Goal: Task Accomplishment & Management: Manage account settings

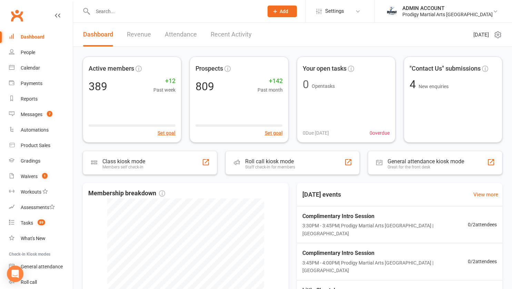
click at [176, 10] on input "text" at bounding box center [175, 12] width 168 height 10
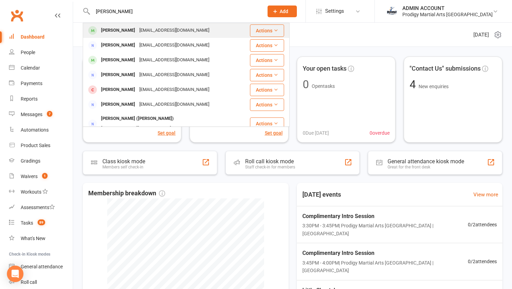
type input "nicole meyers"
click at [154, 28] on div "zeeniandarz@yahoo.com" at bounding box center [174, 31] width 74 height 10
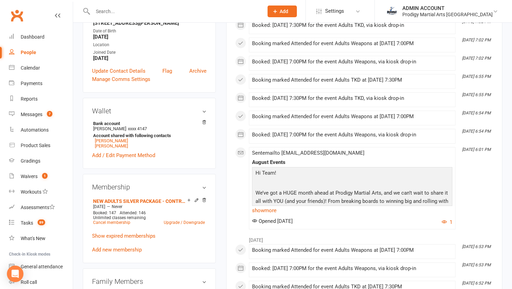
scroll to position [149, 0]
click at [100, 147] on link "Ethan Meyers" at bounding box center [111, 145] width 33 height 5
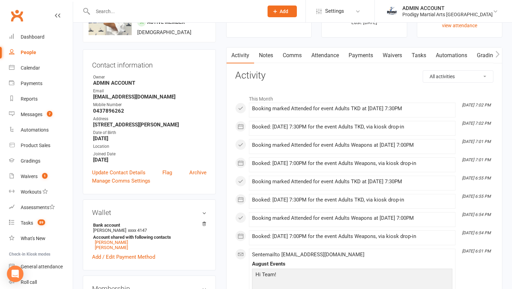
scroll to position [49, 0]
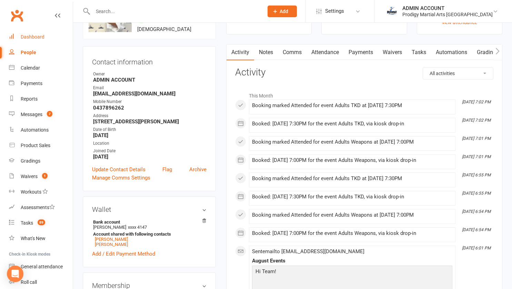
click at [32, 36] on div "Dashboard" at bounding box center [33, 37] width 24 height 6
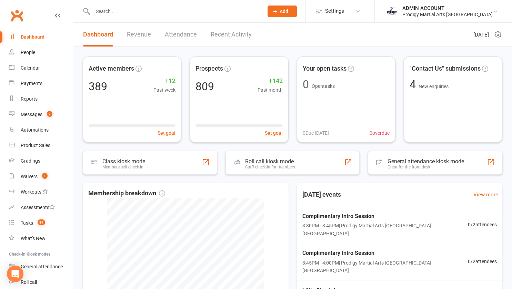
click at [126, 14] on input "text" at bounding box center [175, 12] width 168 height 10
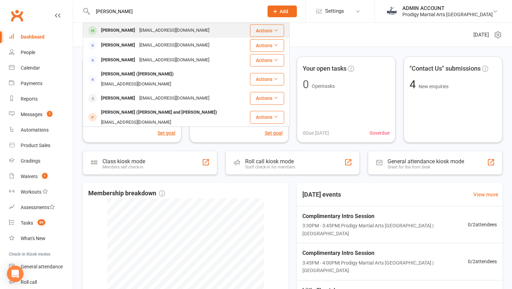
type input "nicole"
click at [119, 29] on div "Nicole Meyers" at bounding box center [118, 31] width 38 height 10
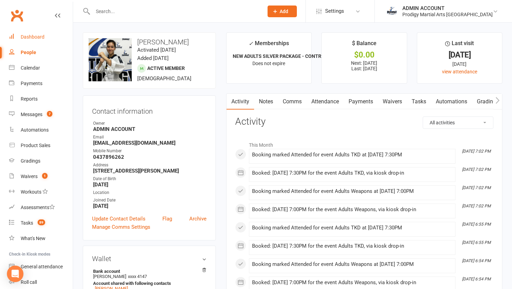
click at [28, 35] on div "Dashboard" at bounding box center [33, 37] width 24 height 6
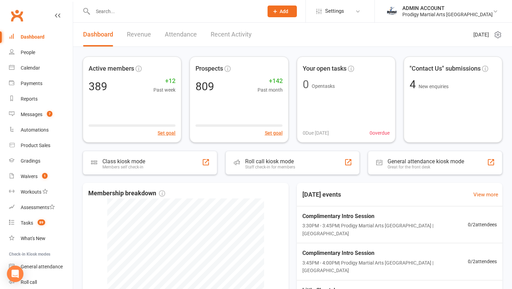
click at [80, 61] on div "Active members 389 +12 Past week Set goal Prospects 809 +142 Past month Set goa…" at bounding box center [292, 222] width 439 height 351
click at [114, 11] on input "text" at bounding box center [175, 12] width 168 height 10
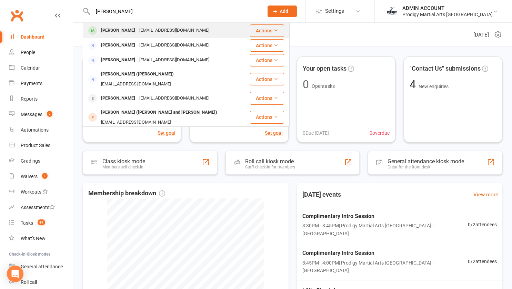
type input "nicole"
click at [115, 34] on div "Nicole Meyers" at bounding box center [118, 31] width 38 height 10
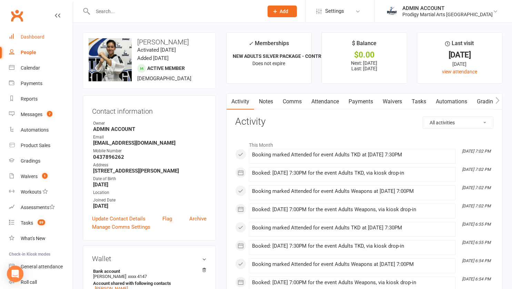
click at [28, 35] on div "Dashboard" at bounding box center [33, 37] width 24 height 6
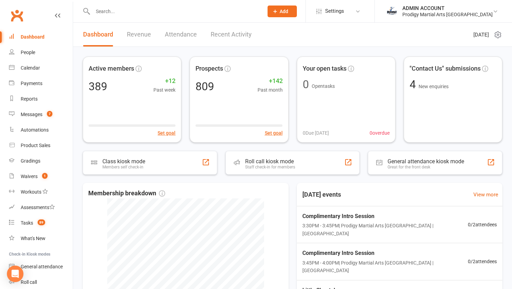
click at [111, 8] on input "text" at bounding box center [175, 12] width 168 height 10
click at [170, 14] on input "text" at bounding box center [175, 12] width 168 height 10
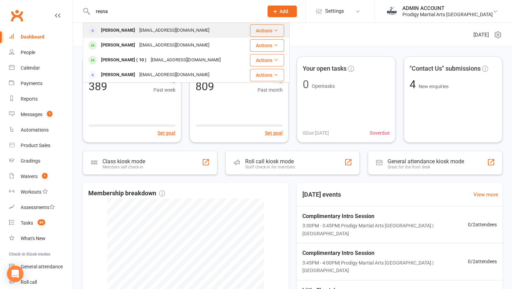
type input "resna"
click at [118, 29] on div "[PERSON_NAME]" at bounding box center [118, 31] width 38 height 10
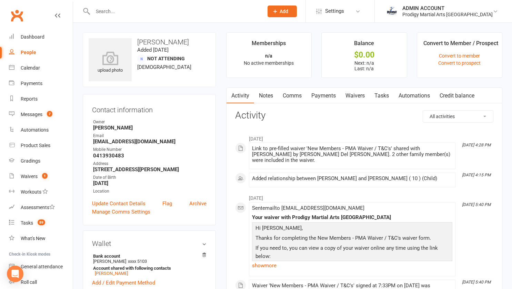
click at [352, 96] on link "Waivers" at bounding box center [355, 96] width 29 height 16
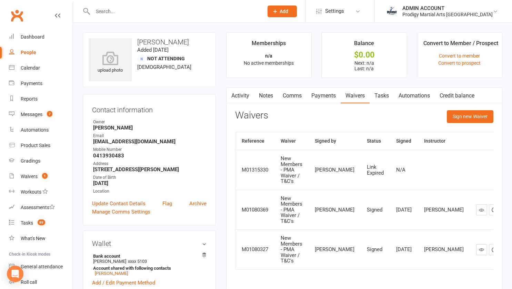
click at [238, 95] on link "Activity" at bounding box center [241, 96] width 28 height 16
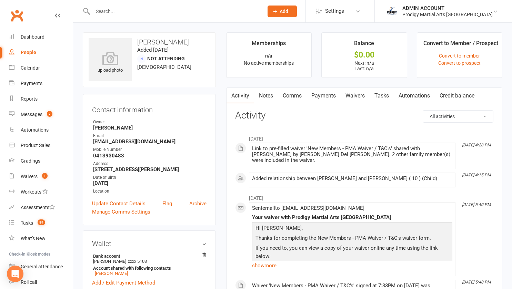
click at [357, 95] on link "Waivers" at bounding box center [355, 96] width 29 height 16
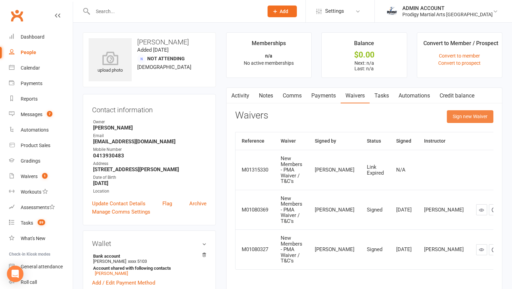
click at [462, 118] on button "Sign new Waiver" at bounding box center [470, 116] width 47 height 12
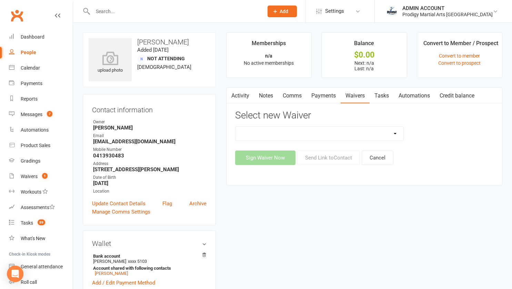
click at [362, 135] on select "Change of Payment Details New Members - PMA Waiver / T&C's New Members - PMA Wa…" at bounding box center [320, 134] width 168 height 14
select select "9955"
click at [236, 127] on select "Change of Payment Details New Members - PMA Waiver / T&C's New Members - PMA Wa…" at bounding box center [320, 134] width 168 height 14
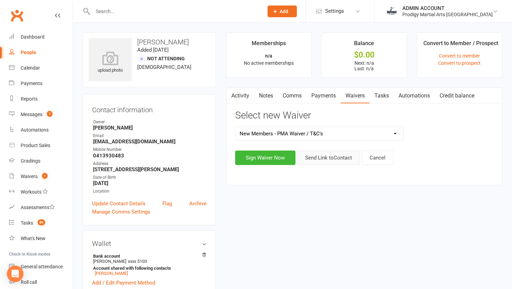
click at [312, 155] on button "Send Link to Contact" at bounding box center [328, 158] width 63 height 14
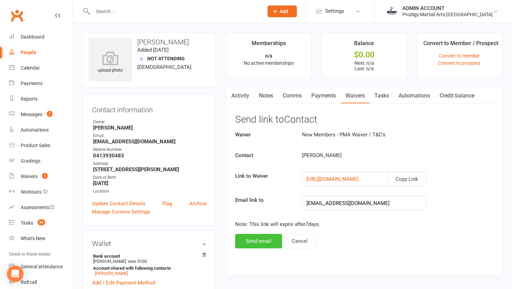
click at [253, 244] on button "Send email" at bounding box center [258, 241] width 47 height 14
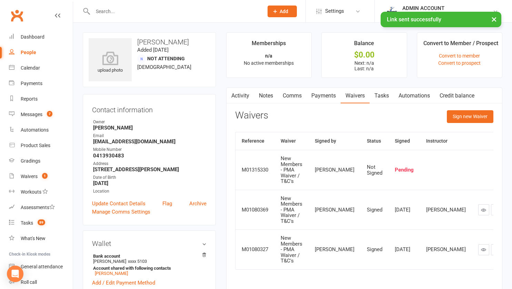
click at [235, 93] on button "button" at bounding box center [231, 96] width 9 height 16
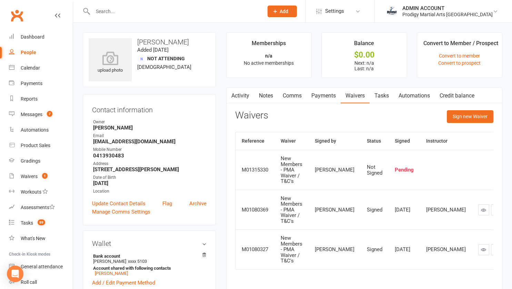
click at [148, 15] on input "text" at bounding box center [175, 12] width 168 height 10
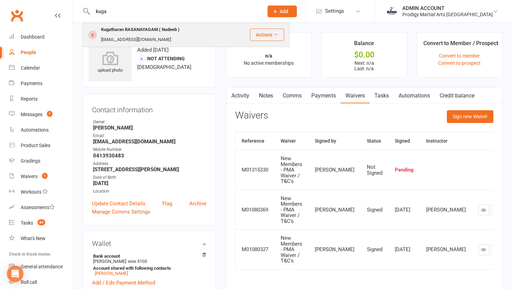
type input "kuga"
click at [131, 32] on div "Kugatharan RASANAYAGAM ( Nadeeb )" at bounding box center [140, 30] width 83 height 10
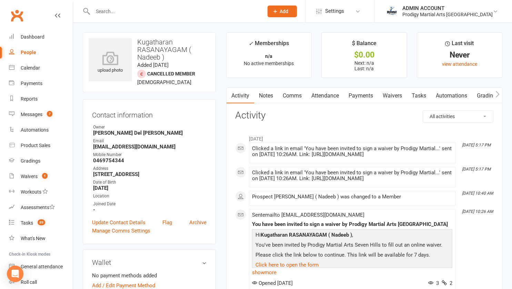
click at [387, 96] on link "Waivers" at bounding box center [392, 96] width 29 height 16
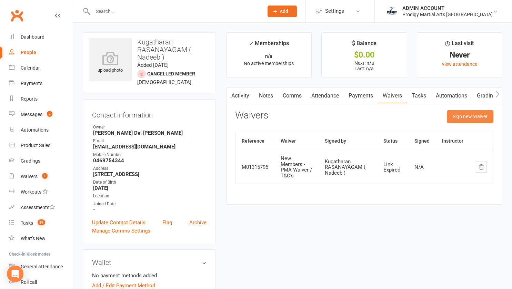
click at [466, 116] on button "Sign new Waiver" at bounding box center [470, 116] width 47 height 12
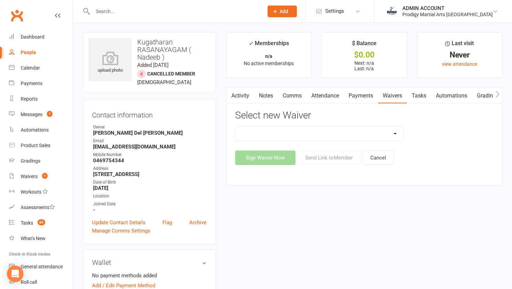
click at [312, 134] on select "Change of Payment Details New Members - PMA Waiver / T&C's New Members - PMA Wa…" at bounding box center [320, 134] width 168 height 14
select select "9955"
click at [236, 127] on select "Change of Payment Details New Members - PMA Waiver / T&C's New Members - PMA Wa…" at bounding box center [320, 134] width 168 height 14
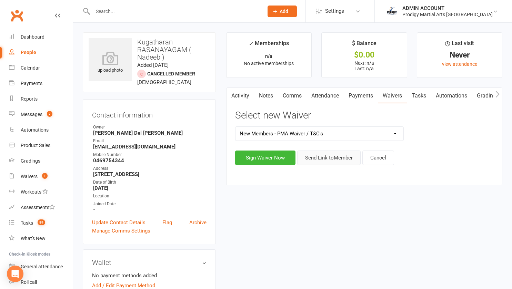
drag, startPoint x: 299, startPoint y: 165, endPoint x: 322, endPoint y: 158, distance: 24.5
click at [322, 158] on button "Send Link to Member" at bounding box center [328, 158] width 63 height 14
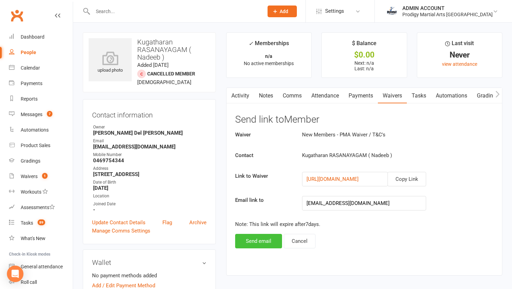
click at [263, 239] on button "Send email" at bounding box center [258, 241] width 47 height 14
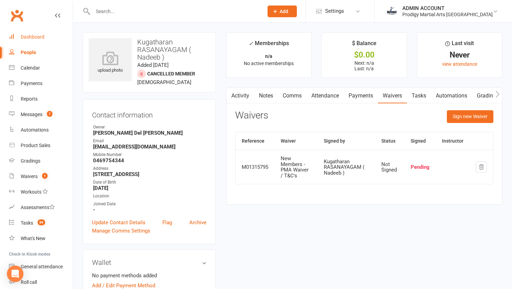
click at [33, 34] on div "Dashboard" at bounding box center [33, 37] width 24 height 6
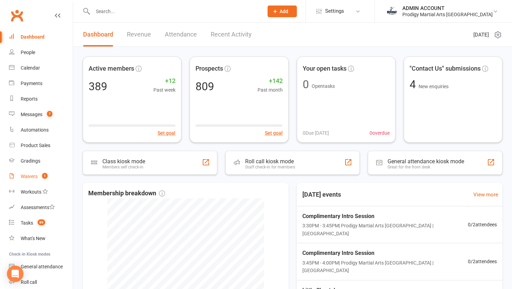
click at [34, 181] on link "Waivers 1" at bounding box center [41, 177] width 64 height 16
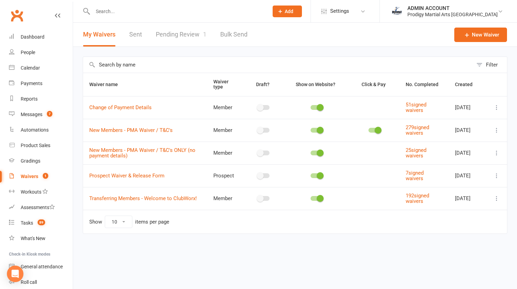
click at [171, 36] on link "Pending Review 1" at bounding box center [181, 35] width 51 height 24
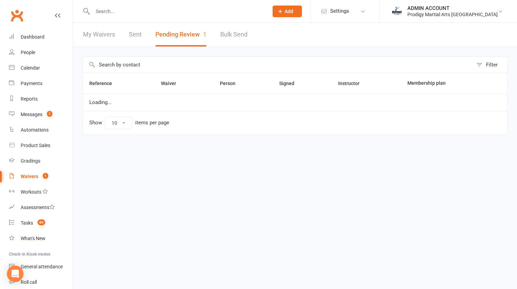
select select "100"
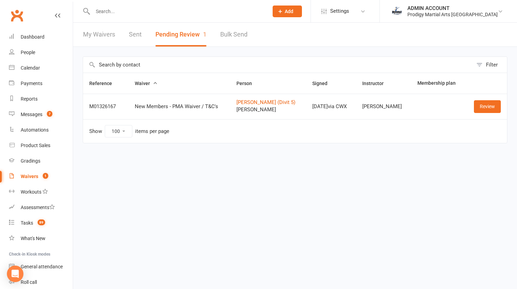
click at [149, 8] on input "text" at bounding box center [177, 12] width 173 height 10
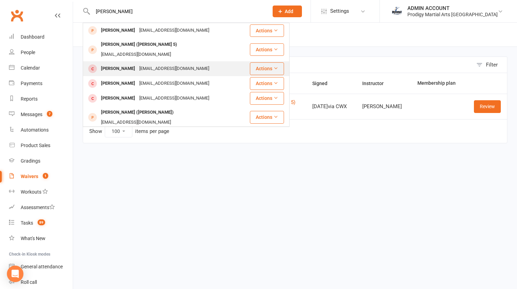
type input "jean"
click at [141, 64] on div "khourysandra348@gmail.com" at bounding box center [174, 69] width 74 height 10
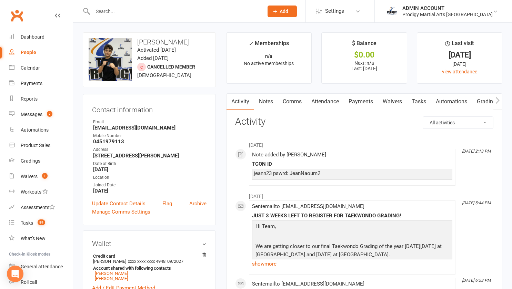
click at [122, 12] on input "text" at bounding box center [175, 12] width 168 height 10
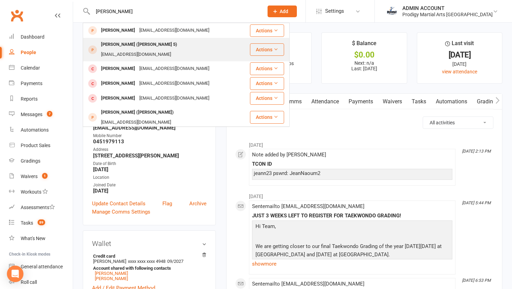
type input "jean"
click at [159, 50] on div "leec9.gaming@gmail.com" at bounding box center [136, 55] width 74 height 10
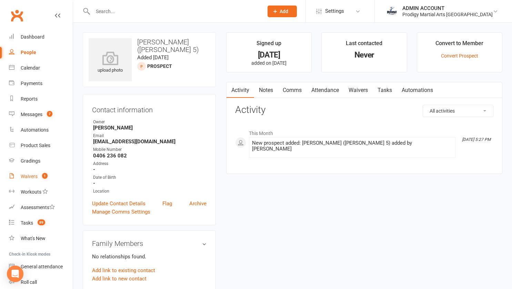
click at [30, 171] on link "Waivers 1" at bounding box center [41, 177] width 64 height 16
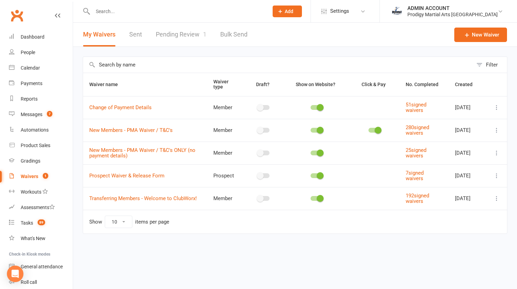
click at [165, 30] on link "Pending Review 1" at bounding box center [181, 35] width 51 height 24
select select "100"
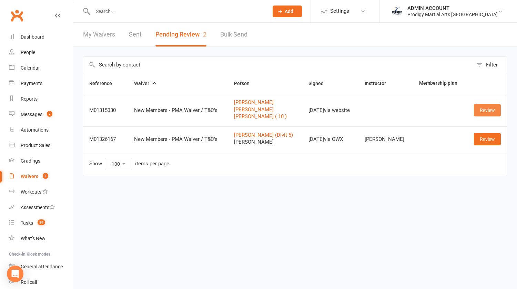
click at [481, 107] on link "Review" at bounding box center [487, 110] width 27 height 12
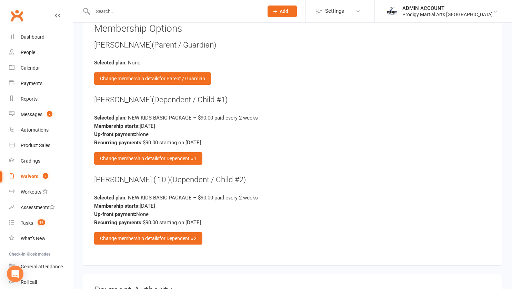
scroll to position [1121, 0]
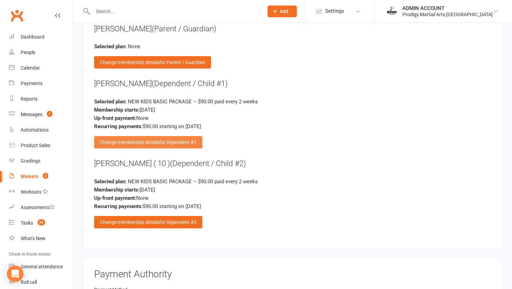
click at [193, 140] on span "for Dependent #1" at bounding box center [177, 143] width 37 height 6
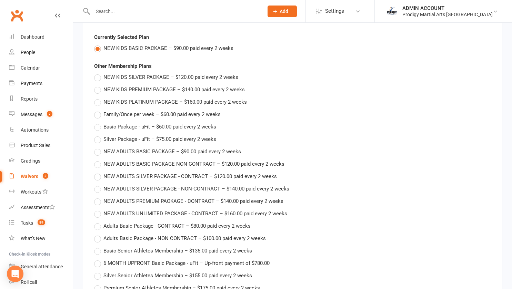
click at [97, 148] on label "NEW ADULTS BASIC PACKAGE – $90.00 paid every 2 weeks" at bounding box center [167, 152] width 147 height 8
click at [97, 148] on input "NEW ADULTS BASIC PACKAGE – $90.00 paid every 2 weeks" at bounding box center [96, 148] width 4 height 0
type input "NEW ADULTS BASIC PACKAGE"
type input "90"
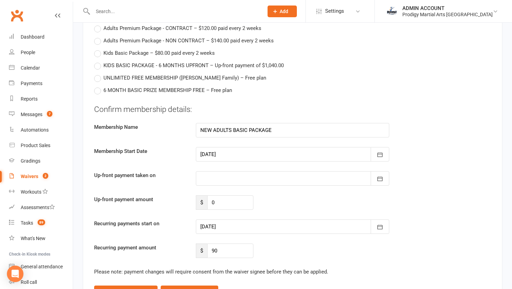
scroll to position [1500, 0]
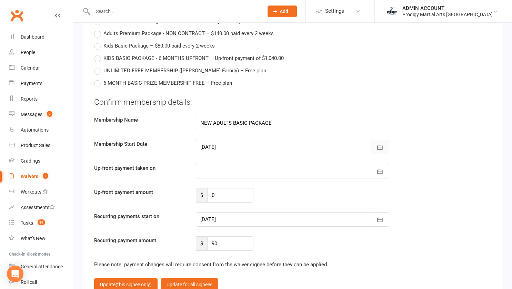
click at [383, 144] on icon "button" at bounding box center [380, 147] width 7 height 7
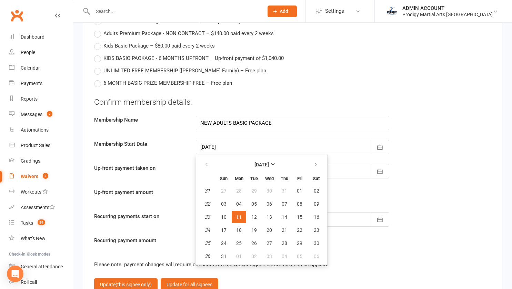
click at [241, 215] on span "11" at bounding box center [239, 218] width 6 height 6
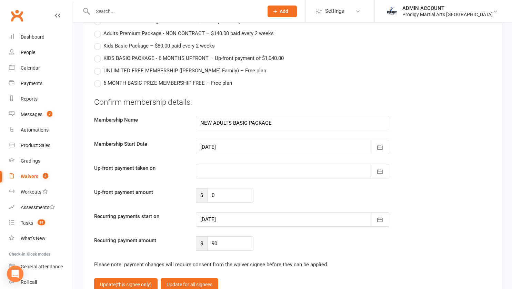
click at [221, 213] on div at bounding box center [293, 220] width 194 height 14
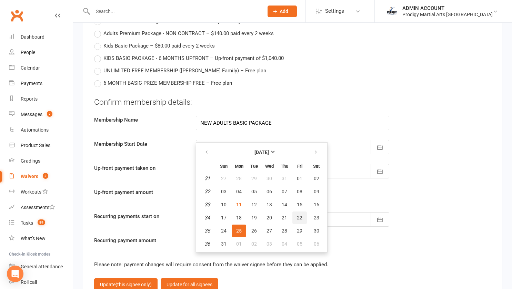
click at [300, 215] on span "22" at bounding box center [300, 218] width 6 height 6
type input "[DATE]"
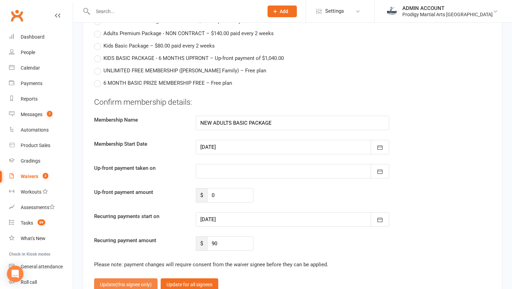
click at [135, 282] on span "(this signee only)" at bounding box center [134, 285] width 36 height 6
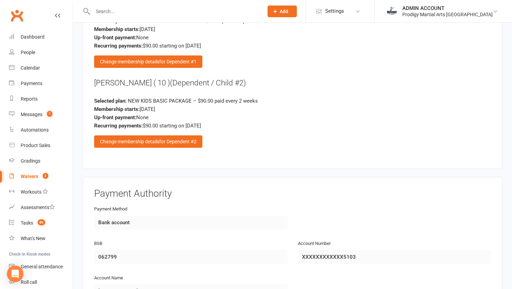
scroll to position [1199, 0]
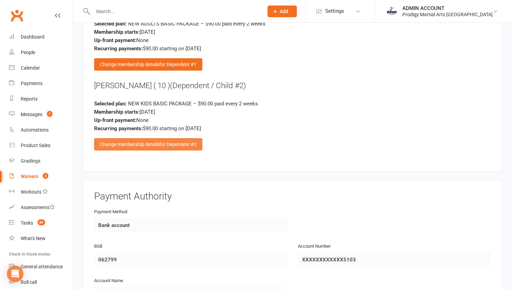
click at [159, 138] on div "Change membership details for Dependent #2" at bounding box center [148, 144] width 108 height 12
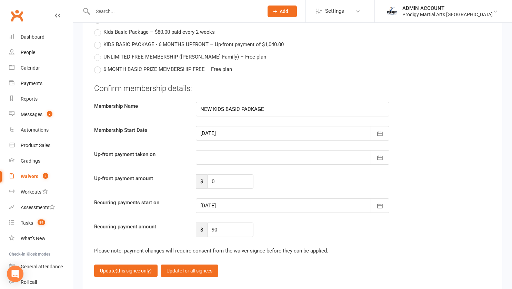
scroll to position [1514, 0]
click at [383, 130] on icon "button" at bounding box center [380, 133] width 7 height 7
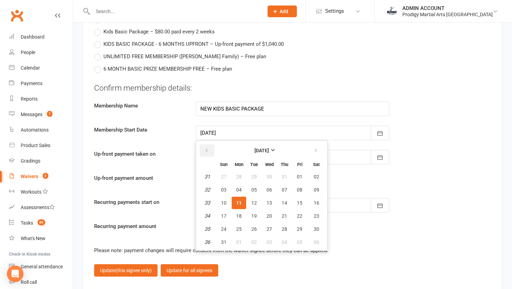
click at [206, 148] on icon "button" at bounding box center [206, 151] width 5 height 6
click at [317, 148] on icon "button" at bounding box center [316, 151] width 5 height 6
click at [239, 200] on span "11" at bounding box center [239, 203] width 6 height 6
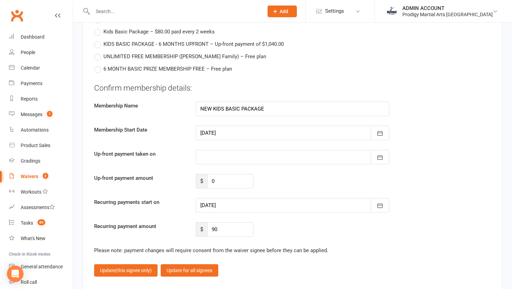
click at [236, 198] on div at bounding box center [293, 205] width 194 height 14
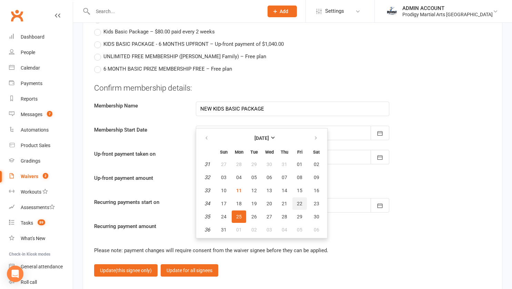
click at [302, 201] on span "22" at bounding box center [300, 204] width 6 height 6
type input "[DATE]"
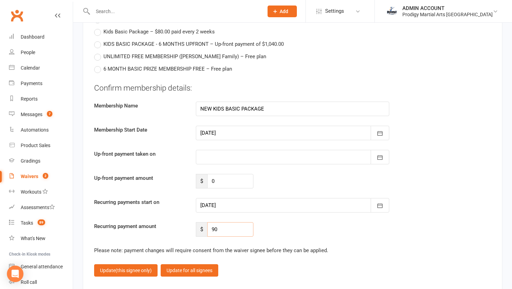
click at [227, 223] on input "90" at bounding box center [230, 230] width 46 height 14
drag, startPoint x: 227, startPoint y: 220, endPoint x: 208, endPoint y: 219, distance: 18.6
click at [208, 223] on input "90" at bounding box center [230, 230] width 46 height 14
type input "80"
click at [131, 268] on span "(this signee only)" at bounding box center [134, 271] width 36 height 6
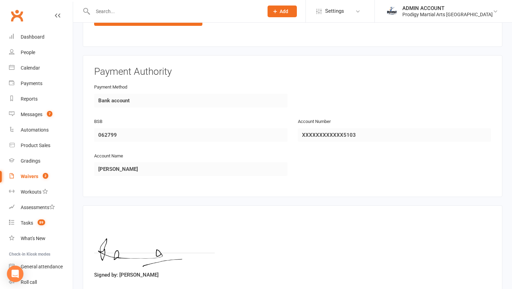
scroll to position [1359, 0]
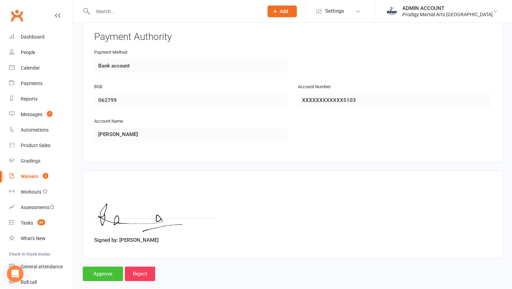
click at [95, 267] on input "Approve" at bounding box center [103, 274] width 40 height 14
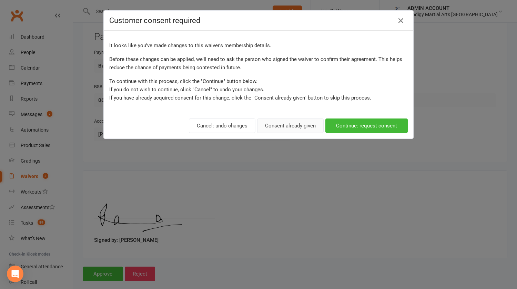
click at [273, 127] on button "Consent already given" at bounding box center [290, 126] width 67 height 14
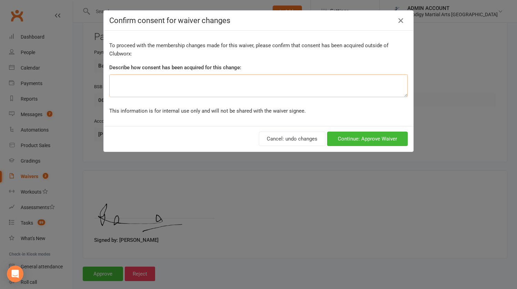
click at [225, 89] on textarea at bounding box center [258, 86] width 299 height 23
type textarea "P"
click at [149, 80] on textarea "Continuation of adult package" at bounding box center [258, 86] width 299 height 23
drag, startPoint x: 191, startPoint y: 79, endPoint x: 109, endPoint y: 83, distance: 82.5
click at [109, 83] on textarea "Adult package not Kids package" at bounding box center [258, 86] width 299 height 23
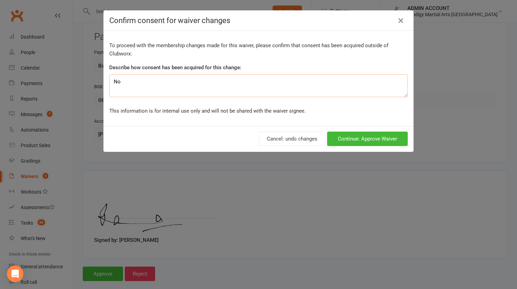
type textarea "N"
type textarea "C"
click at [155, 83] on textarea "Adding new family to account" at bounding box center [258, 86] width 299 height 23
click at [223, 80] on textarea "Adding new family member to account" at bounding box center [258, 86] width 299 height 23
type textarea "Adding new family member to account"
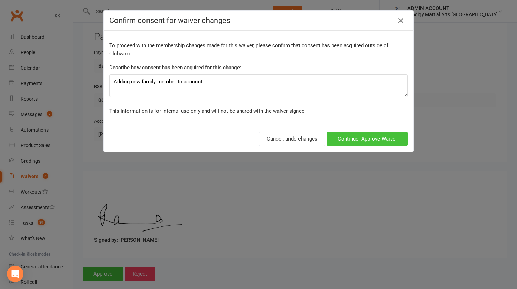
click at [349, 137] on button "Continue: Approve Waiver" at bounding box center [367, 139] width 81 height 14
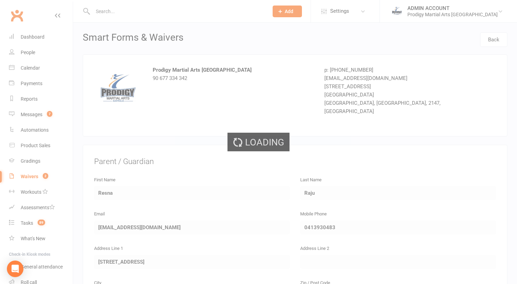
select select "100"
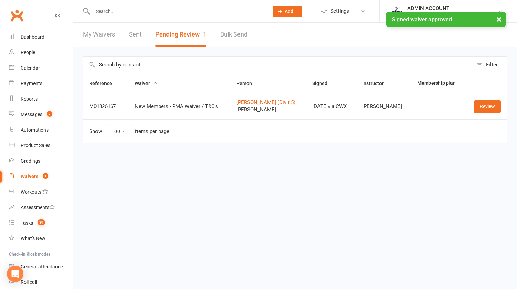
click at [144, 12] on div "× Signed waiver approved." at bounding box center [254, 12] width 508 height 0
click at [137, 11] on input "text" at bounding box center [177, 12] width 173 height 10
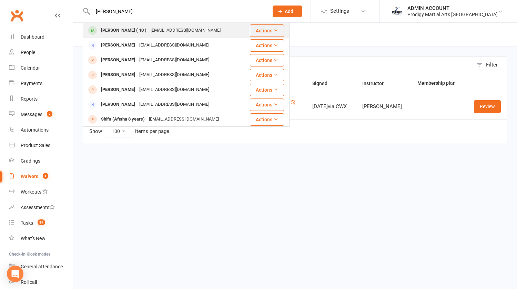
type input "aarcha"
click at [156, 28] on div "[EMAIL_ADDRESS][DOMAIN_NAME]" at bounding box center [186, 31] width 74 height 10
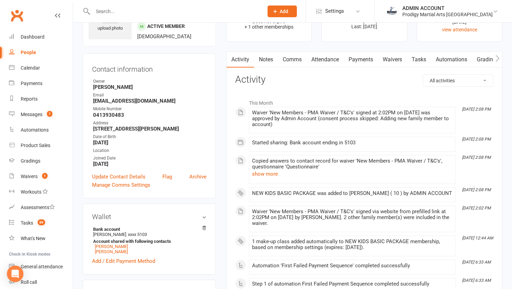
scroll to position [43, 0]
click at [115, 179] on link "Update Contact Details" at bounding box center [118, 176] width 53 height 8
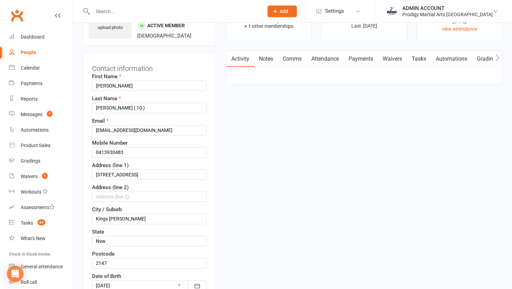
scroll to position [32, 0]
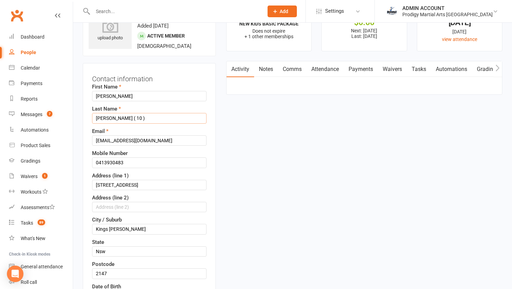
drag, startPoint x: 115, startPoint y: 118, endPoint x: 158, endPoint y: 118, distance: 42.8
click at [158, 118] on input "Nambiar ( 10 )" at bounding box center [149, 118] width 115 height 10
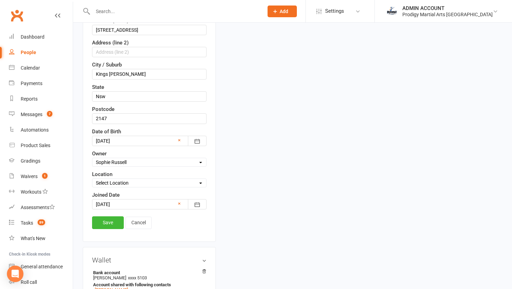
scroll to position [188, 0]
type input "Nambiar"
click at [112, 221] on link "Save" at bounding box center [108, 222] width 32 height 12
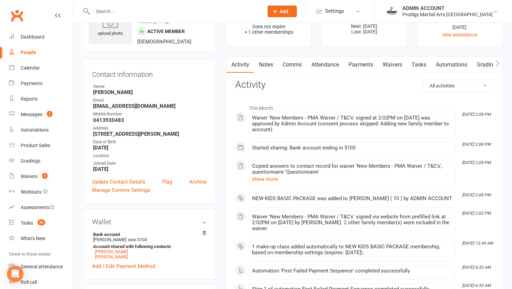
scroll to position [26, 0]
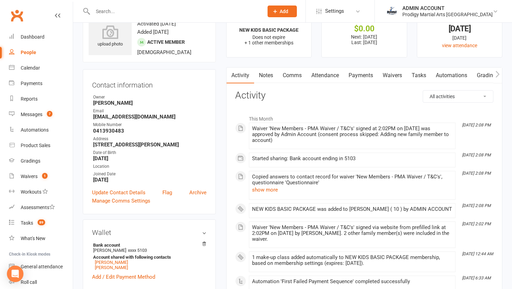
click at [367, 73] on link "Payments" at bounding box center [361, 76] width 34 height 16
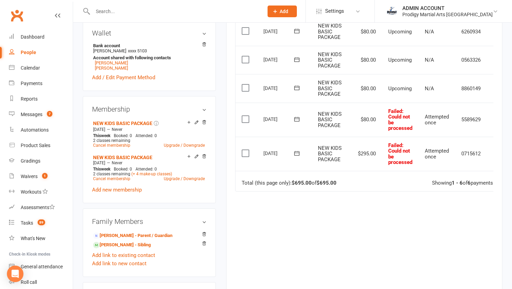
scroll to position [230, 0]
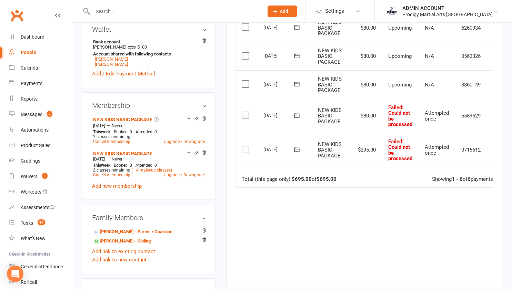
click at [243, 149] on label at bounding box center [246, 149] width 9 height 7
click at [243, 146] on input "checkbox" at bounding box center [244, 146] width 4 height 0
click at [466, 269] on button "Change status" at bounding box center [475, 273] width 55 height 14
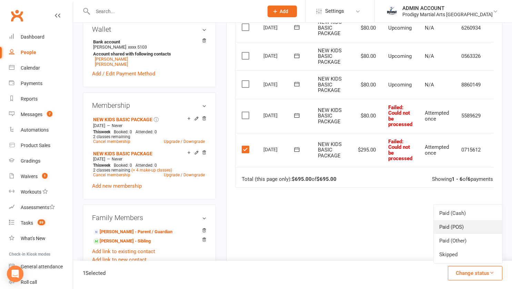
click at [446, 225] on link "Paid (POS)" at bounding box center [468, 227] width 68 height 14
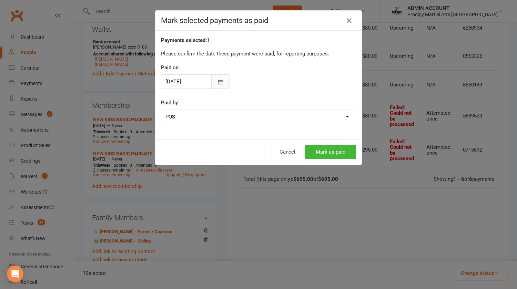
click at [217, 78] on button "button" at bounding box center [220, 82] width 19 height 14
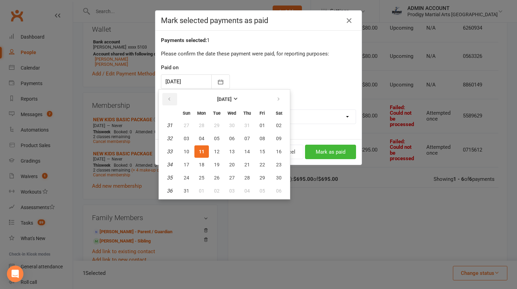
click at [170, 101] on icon "button" at bounding box center [169, 100] width 5 height 6
click at [277, 167] on span "26" at bounding box center [279, 165] width 6 height 6
type input "26 Jul 2025"
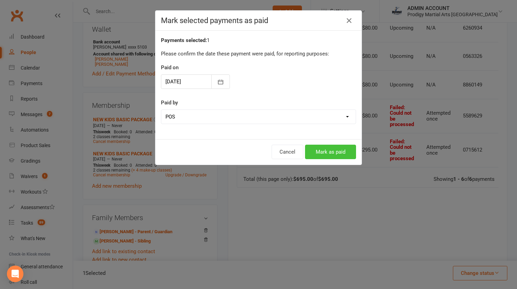
click at [326, 150] on button "Mark as paid" at bounding box center [330, 152] width 51 height 14
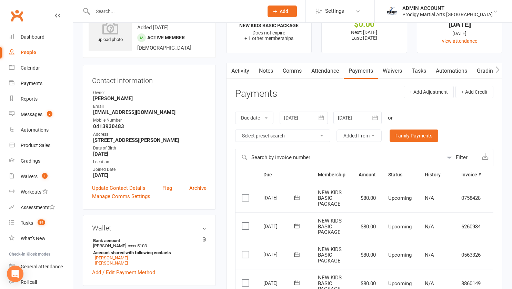
scroll to position [27, 0]
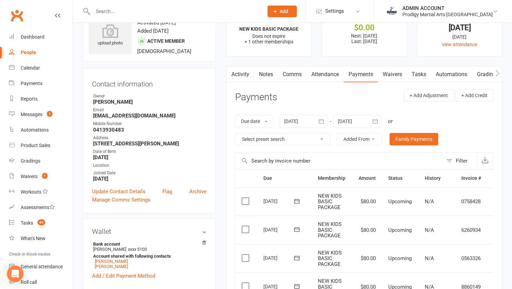
click at [244, 73] on link "Activity" at bounding box center [241, 75] width 28 height 16
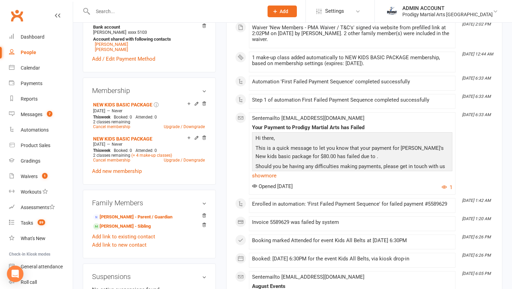
scroll to position [244, 0]
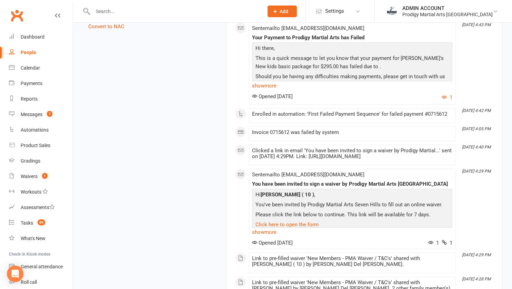
scroll to position [703, 0]
click at [256, 131] on div "Invoice 0715612 was failed by system" at bounding box center [352, 133] width 200 height 6
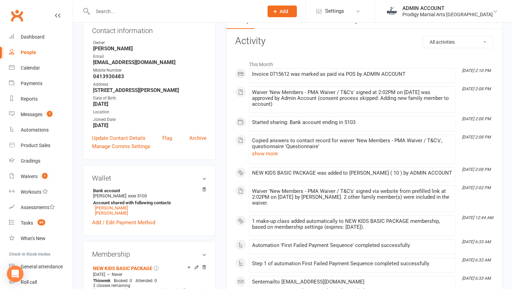
scroll to position [0, 0]
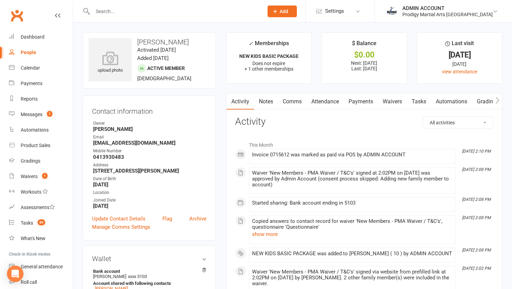
click at [354, 100] on link "Payments" at bounding box center [361, 102] width 34 height 16
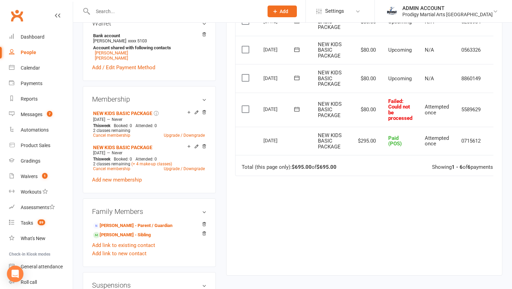
scroll to position [240, 0]
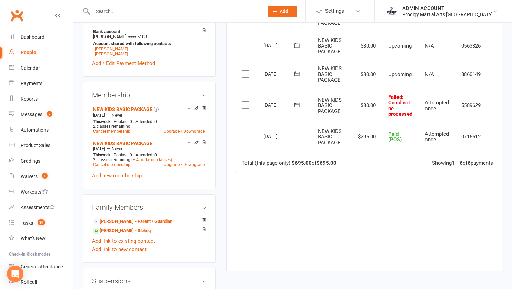
click at [389, 136] on span "Paid (POS)" at bounding box center [394, 137] width 13 height 12
click at [356, 140] on td "$295.00" at bounding box center [367, 137] width 30 height 29
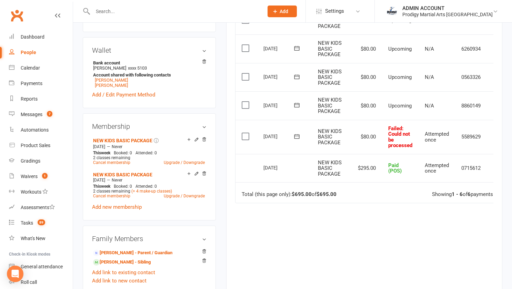
scroll to position [208, 0]
click at [112, 199] on link "Cancel membership" at bounding box center [111, 196] width 37 height 5
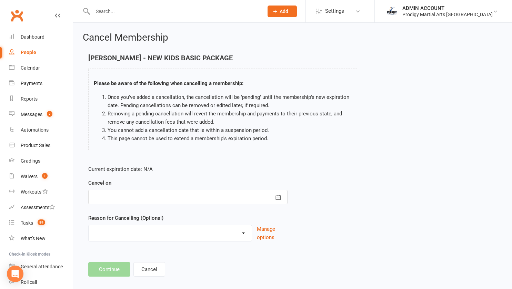
click at [199, 196] on div at bounding box center [187, 197] width 199 height 14
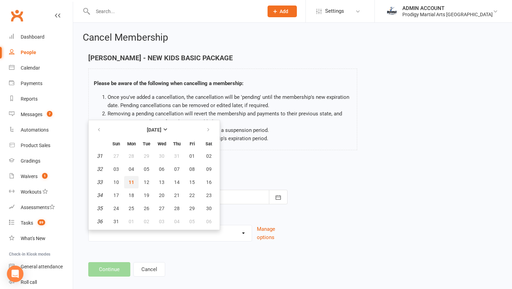
click at [130, 180] on span "11" at bounding box center [132, 183] width 6 height 6
type input "11 Aug 2025"
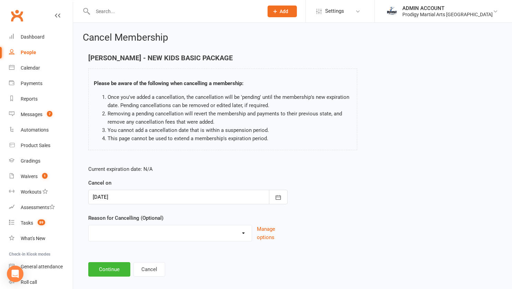
click at [138, 230] on select "Holiday Injury Loss of Interest Moving Scheduling Issues Other reason" at bounding box center [170, 233] width 163 height 14
select select "5"
click at [89, 226] on select "Holiday Injury Loss of Interest Moving Scheduling Issues Other reason" at bounding box center [170, 233] width 163 height 14
click at [119, 269] on input at bounding box center [187, 270] width 199 height 14
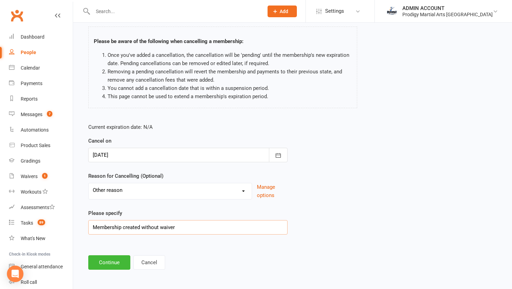
scroll to position [44, 0]
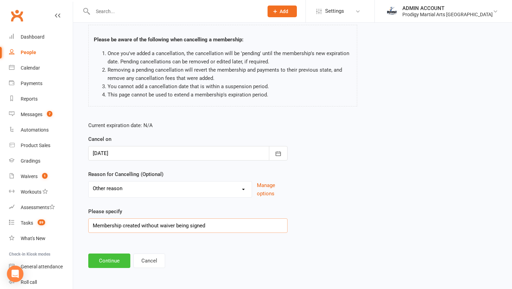
type input "Membership created without waiver being signed"
click at [103, 259] on button "Continue" at bounding box center [109, 261] width 42 height 14
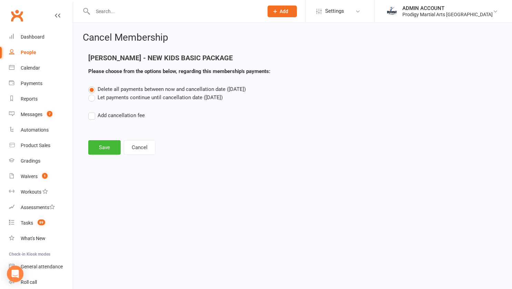
scroll to position [0, 0]
click at [105, 146] on button "Save" at bounding box center [104, 147] width 32 height 14
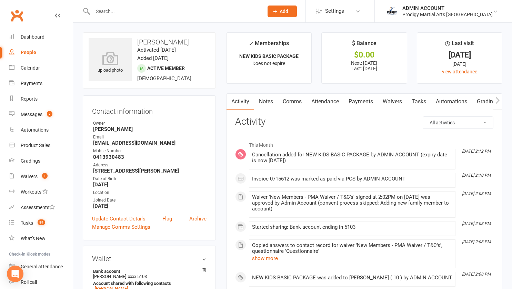
click at [352, 100] on link "Payments" at bounding box center [361, 102] width 34 height 16
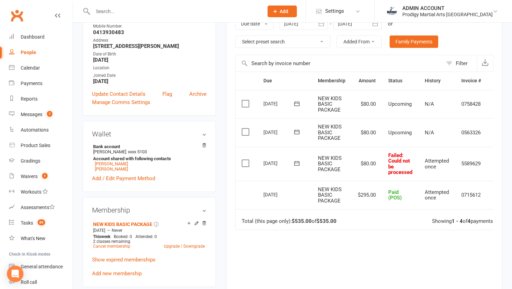
scroll to position [136, 0]
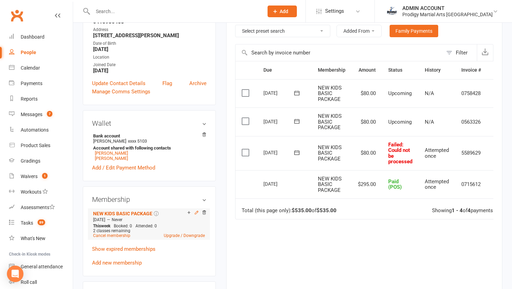
click at [198, 215] on icon at bounding box center [196, 212] width 5 height 5
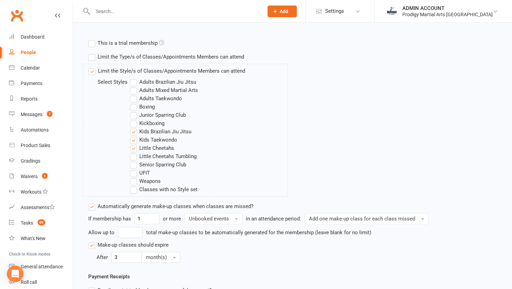
scroll to position [237, 0]
click at [132, 150] on label "Little Cheetahs" at bounding box center [152, 148] width 44 height 8
click at [132, 144] on input "Little Cheetahs" at bounding box center [132, 144] width 4 height 0
click at [134, 134] on label "Kids Brazilian Jiu Jitsu" at bounding box center [160, 131] width 61 height 8
click at [134, 127] on input "Kids Brazilian Jiu Jitsu" at bounding box center [132, 127] width 4 height 0
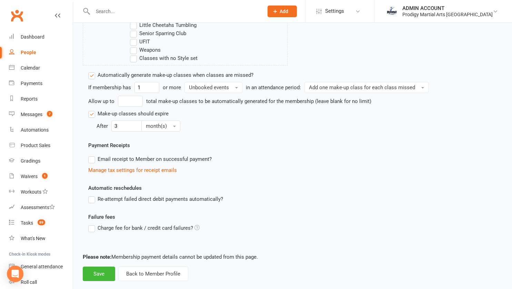
scroll to position [372, 0]
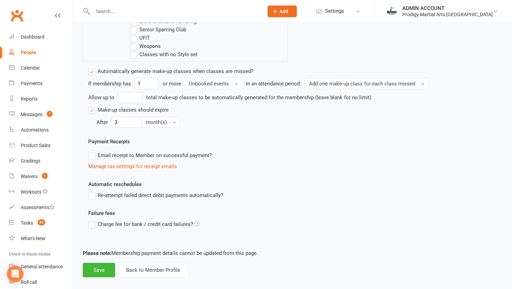
click at [91, 196] on label "Re-attempt failed direct debit payments automatically?" at bounding box center [155, 195] width 135 height 8
click at [91, 191] on input "Re-attempt failed direct debit payments automatically?" at bounding box center [90, 191] width 4 height 0
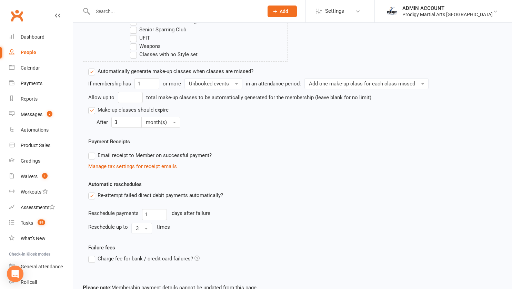
scroll to position [414, 0]
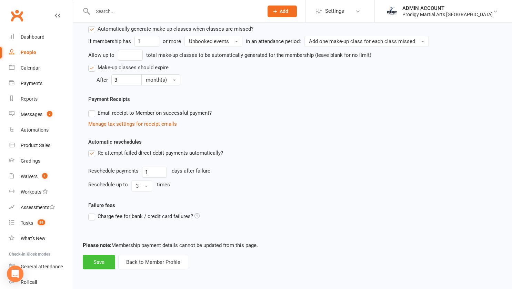
click at [95, 261] on button "Save" at bounding box center [99, 262] width 32 height 14
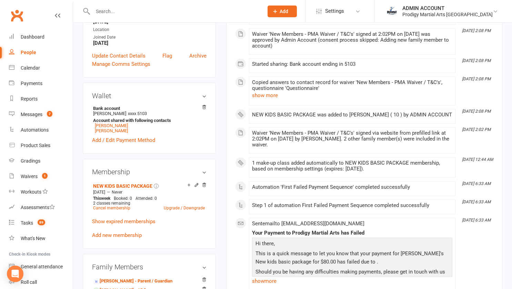
scroll to position [164, 0]
click at [83, 172] on div "Membership NEW KIDS BASIC PACKAGE Aug 11 2025 — Never This week Booked: 0 Atten…" at bounding box center [149, 204] width 133 height 90
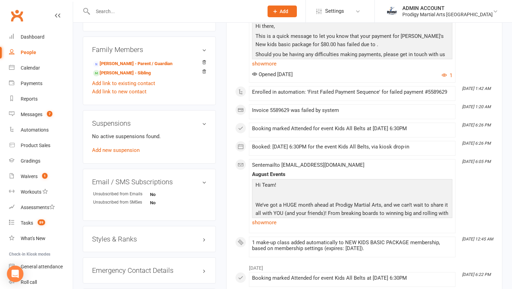
scroll to position [381, 0]
click at [116, 243] on h3 "Styles & Ranks" at bounding box center [149, 239] width 115 height 8
click at [119, 269] on link "Add new style" at bounding box center [108, 266] width 32 height 6
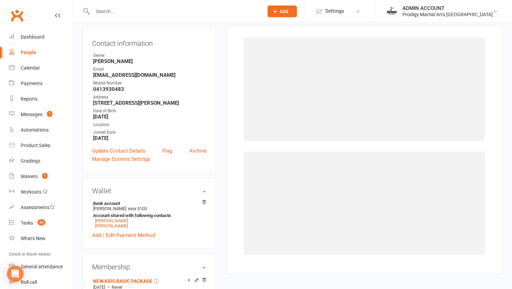
scroll to position [59, 0]
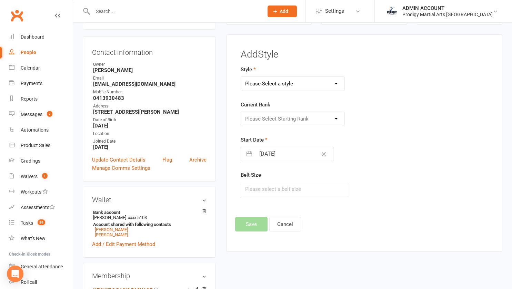
click at [284, 85] on select "Please Select a style Adults Brazilian Jiu Jitsu Adults Mixed Martial Arts Adul…" at bounding box center [292, 84] width 103 height 14
select select "2830"
click at [241, 77] on select "Please Select a style Adults Brazilian Jiu Jitsu Adults Mixed Martial Arts Adul…" at bounding box center [292, 84] width 103 height 14
click at [271, 117] on select "Please Select Starting Rank White Belt Yellow Belt Orange Belt Green Belt Blue …" at bounding box center [292, 119] width 103 height 14
select select "29988"
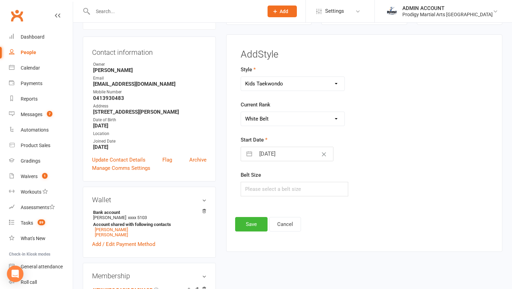
click at [241, 112] on select "Please Select Starting Rank White Belt Yellow Belt Orange Belt Green Belt Blue …" at bounding box center [292, 119] width 103 height 14
click at [254, 224] on button "Save" at bounding box center [251, 224] width 32 height 14
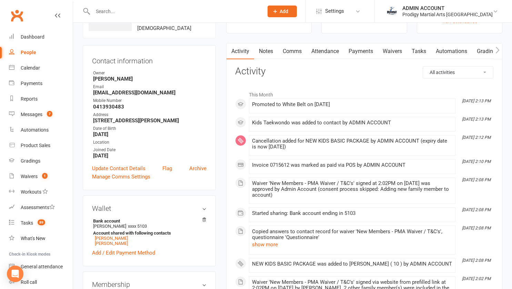
scroll to position [0, 0]
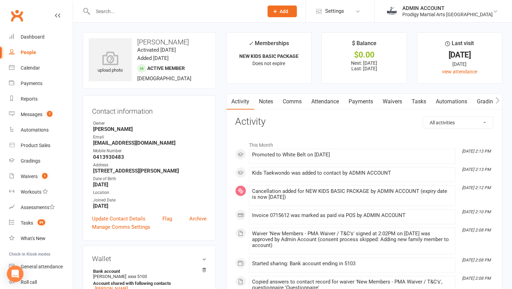
click at [240, 103] on link "Activity" at bounding box center [241, 102] width 28 height 16
click at [30, 176] on div "Waivers" at bounding box center [29, 177] width 17 height 6
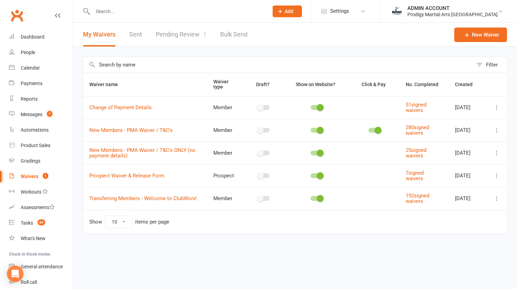
click at [169, 39] on link "Pending Review 1" at bounding box center [181, 35] width 51 height 24
select select "100"
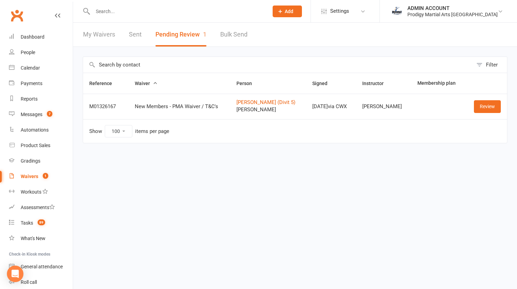
click at [132, 16] on input "text" at bounding box center [177, 12] width 173 height 10
click at [485, 105] on link "Review" at bounding box center [487, 106] width 27 height 12
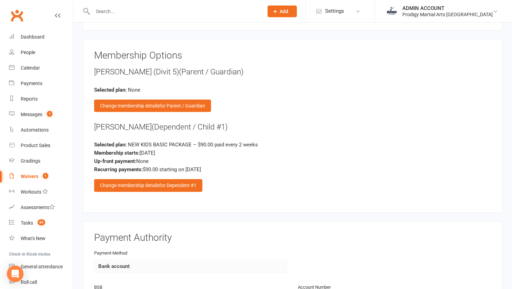
scroll to position [852, 0]
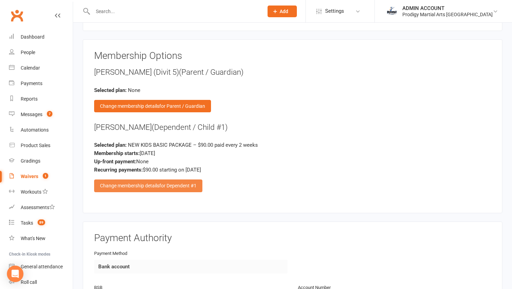
click at [185, 183] on span "for Dependent #1" at bounding box center [177, 186] width 37 height 6
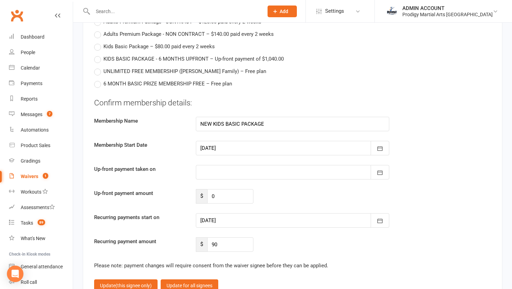
scroll to position [1281, 0]
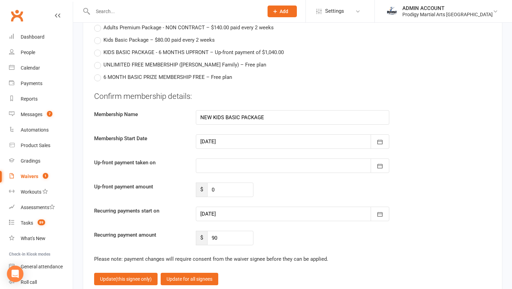
click at [245, 135] on div at bounding box center [293, 142] width 194 height 14
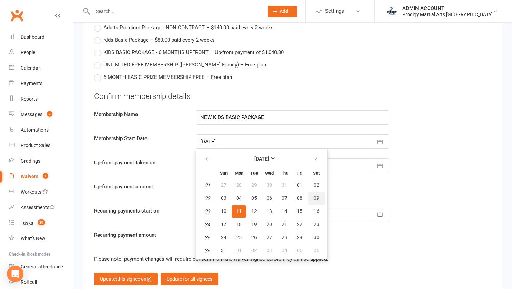
click at [310, 192] on button "09" at bounding box center [317, 198] width 18 height 12
type input "09 Aug 2025"
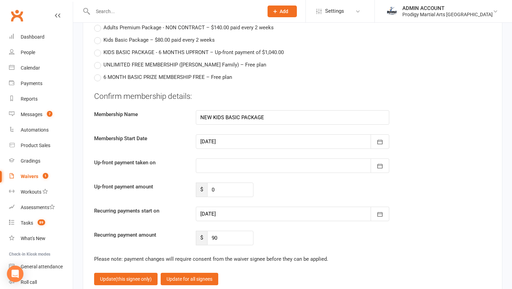
click at [241, 207] on div at bounding box center [293, 214] width 194 height 14
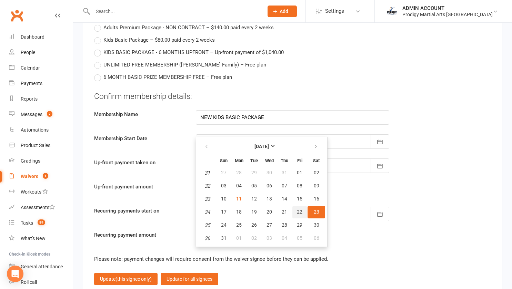
click at [297, 209] on span "22" at bounding box center [300, 212] width 6 height 6
type input "[DATE]"
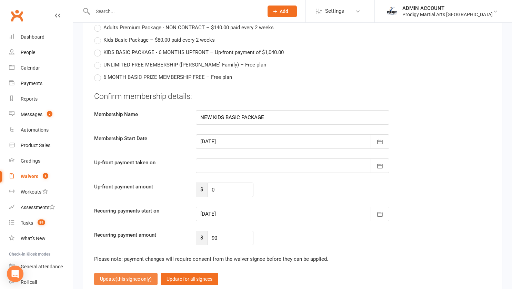
click at [119, 273] on button "Update (this signee only)" at bounding box center [125, 279] width 63 height 12
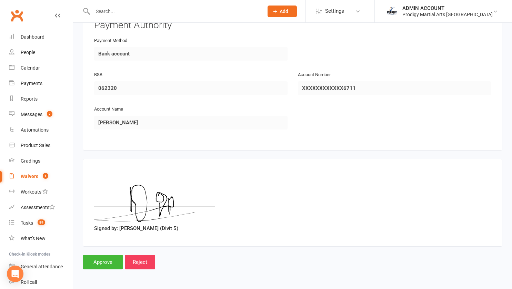
scroll to position [1054, 0]
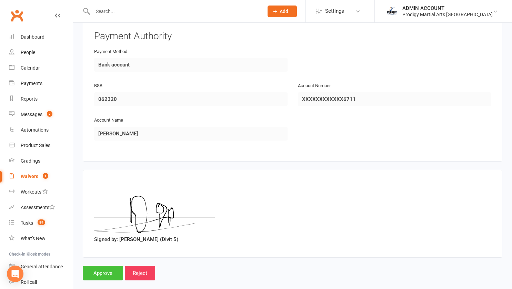
click at [93, 266] on input "Approve" at bounding box center [103, 273] width 40 height 14
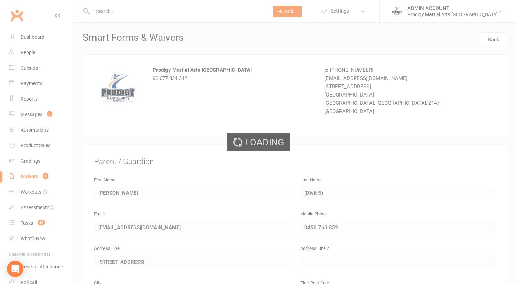
select select "100"
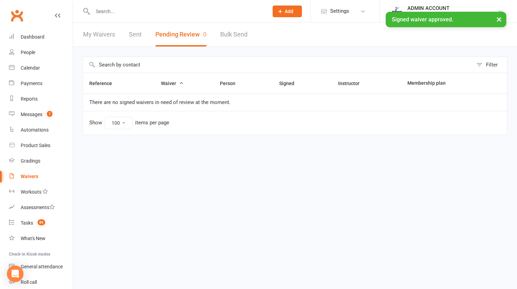
click at [129, 12] on div "× Signed waiver approved." at bounding box center [254, 12] width 508 height 0
click at [116, 10] on input "text" at bounding box center [177, 12] width 173 height 10
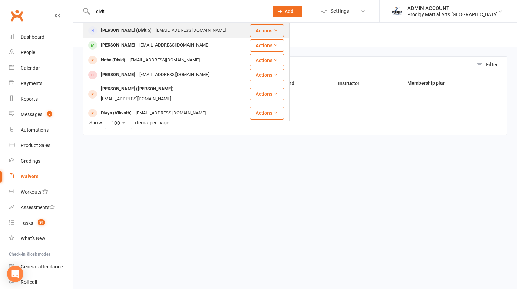
type input "divit"
click at [167, 31] on div "dipesh0514@gmail.com" at bounding box center [191, 31] width 74 height 10
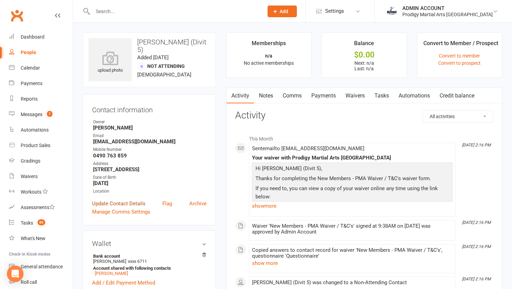
click at [123, 204] on link "Update Contact Details" at bounding box center [118, 204] width 53 height 8
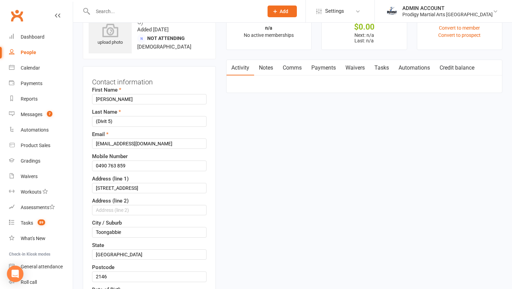
scroll to position [32, 0]
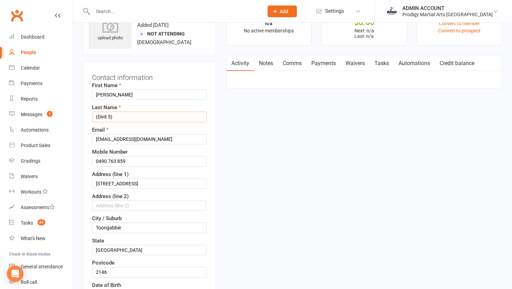
drag, startPoint x: 115, startPoint y: 117, endPoint x: 90, endPoint y: 115, distance: 25.6
click at [90, 115] on div "Contact information First Name Dipesh Last Name (Divit 5) Email dipesh0514@gmai…" at bounding box center [149, 218] width 133 height 312
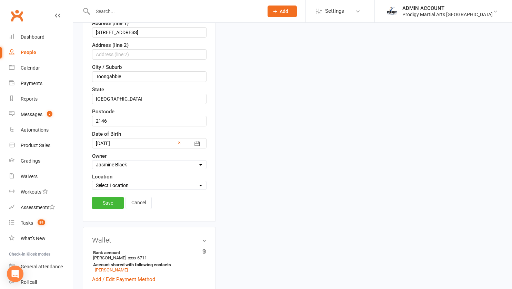
scroll to position [187, 0]
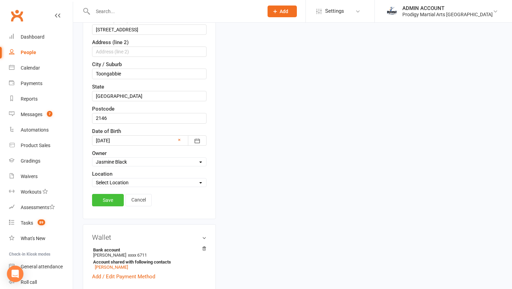
type input "Pandey"
click at [108, 204] on link "Save" at bounding box center [108, 200] width 32 height 12
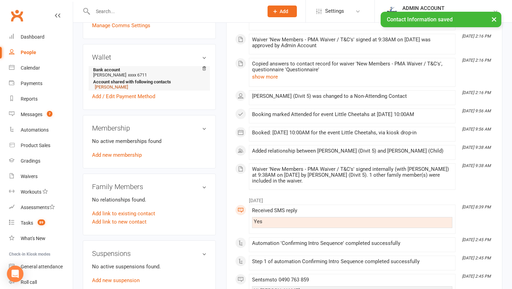
click at [111, 90] on link "Divit Pandey" at bounding box center [111, 87] width 33 height 5
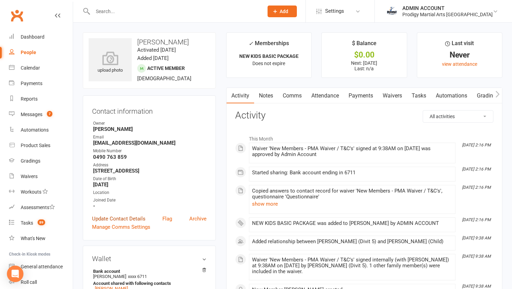
click at [116, 218] on link "Update Contact Details" at bounding box center [118, 219] width 53 height 8
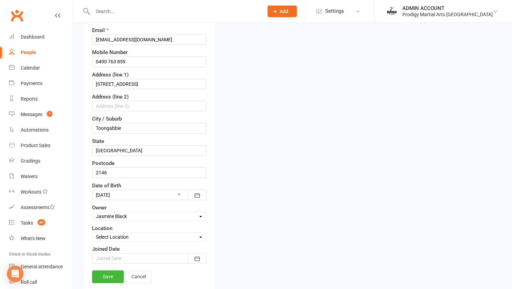
scroll to position [139, 0]
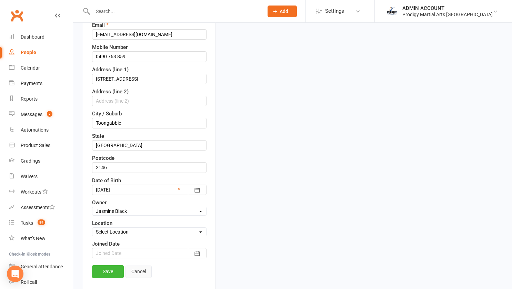
click at [143, 274] on link "Cancel" at bounding box center [139, 272] width 26 height 12
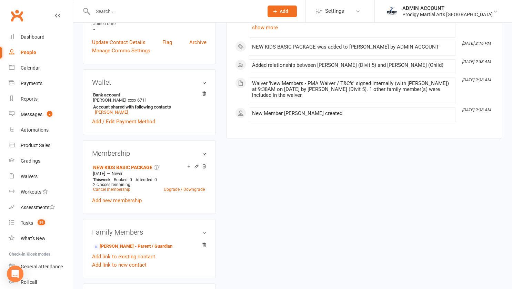
scroll to position [177, 0]
click at [194, 168] on icon at bounding box center [196, 166] width 5 height 5
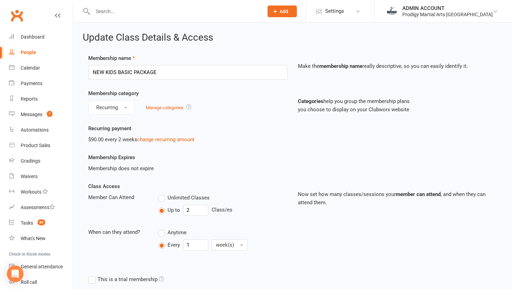
click at [194, 168] on div "Membership does not expire" at bounding box center [187, 169] width 199 height 8
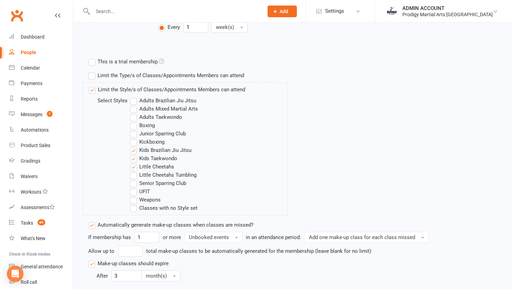
scroll to position [218, 0]
click at [153, 147] on label "Kids Brazilian Jiu Jitsu" at bounding box center [160, 150] width 61 height 8
click at [135, 146] on input "Kids Brazilian Jiu Jitsu" at bounding box center [132, 146] width 4 height 0
click at [149, 166] on label "Little Cheetahs" at bounding box center [152, 166] width 44 height 8
click at [135, 162] on input "Little Cheetahs" at bounding box center [132, 162] width 4 height 0
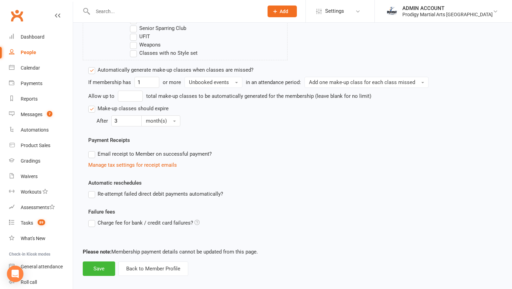
scroll to position [374, 0]
click at [91, 194] on label "Re-attempt failed direct debit payments automatically?" at bounding box center [155, 194] width 135 height 8
click at [91, 190] on input "Re-attempt failed direct debit payments automatically?" at bounding box center [90, 190] width 4 height 0
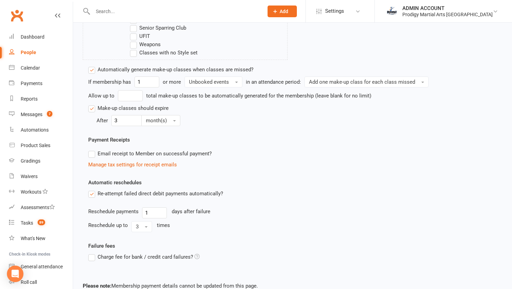
scroll to position [414, 0]
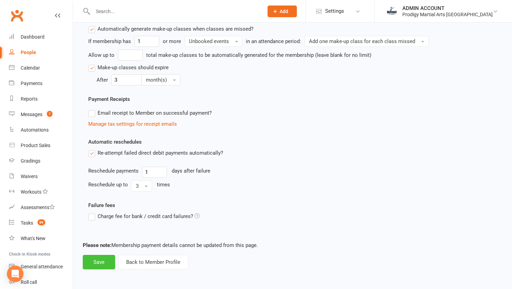
click at [100, 259] on button "Save" at bounding box center [99, 262] width 32 height 14
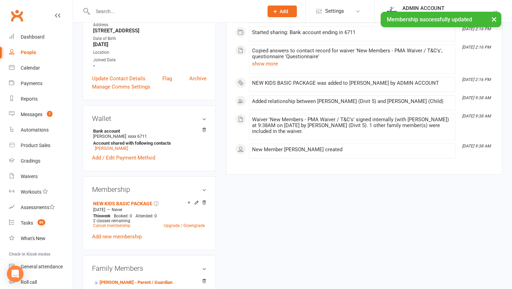
scroll to position [141, 0]
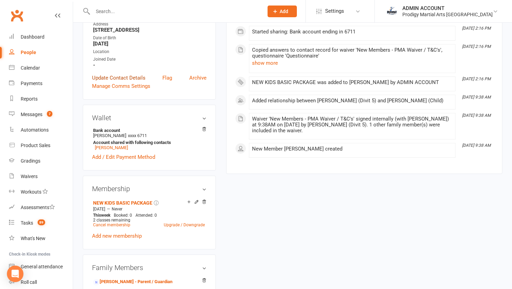
click at [138, 78] on link "Update Contact Details" at bounding box center [118, 78] width 53 height 8
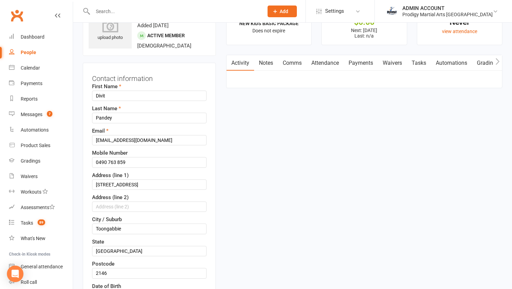
scroll to position [32, 0]
click at [88, 90] on div "Contact information First Name Divit Last Name Pandey Email dipesh0514@gmail.co…" at bounding box center [149, 230] width 133 height 334
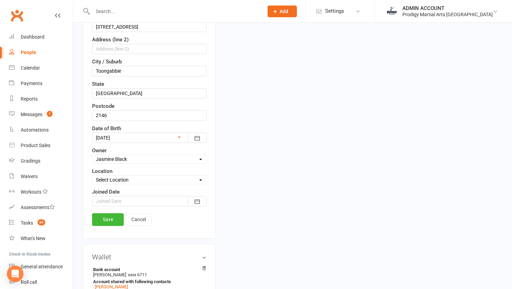
scroll to position [205, 0]
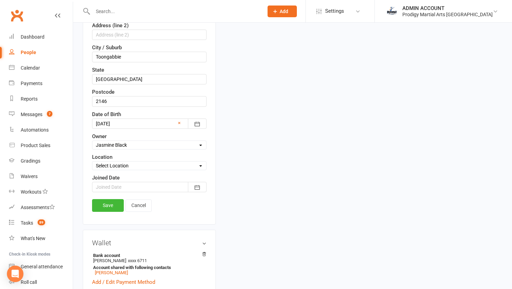
click at [123, 185] on div at bounding box center [149, 187] width 115 height 10
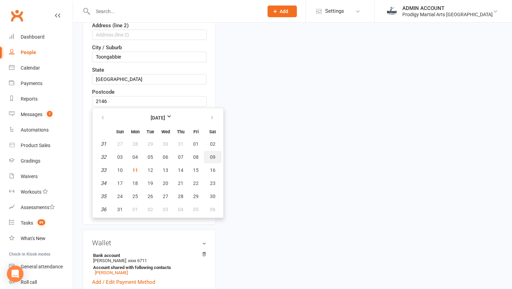
click at [209, 157] on button "09" at bounding box center [213, 157] width 18 height 12
type input "09 Aug 2025"
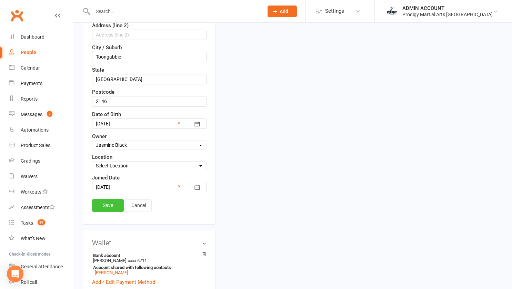
click at [117, 206] on link "Save" at bounding box center [108, 205] width 32 height 12
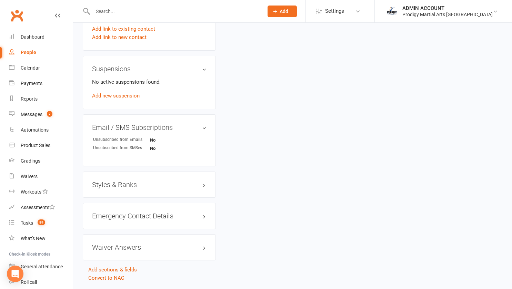
scroll to position [405, 0]
click at [102, 181] on div "Styles & Ranks" at bounding box center [149, 184] width 133 height 26
click at [104, 188] on h3 "Styles & Ranks" at bounding box center [149, 184] width 115 height 8
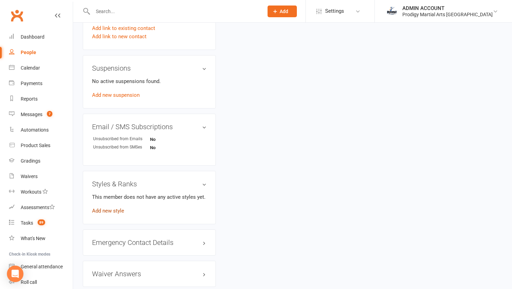
click at [108, 211] on link "Add new style" at bounding box center [108, 211] width 32 height 6
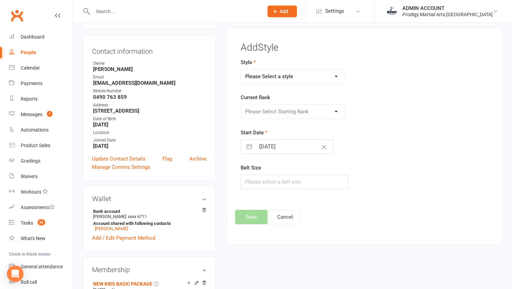
scroll to position [53, 0]
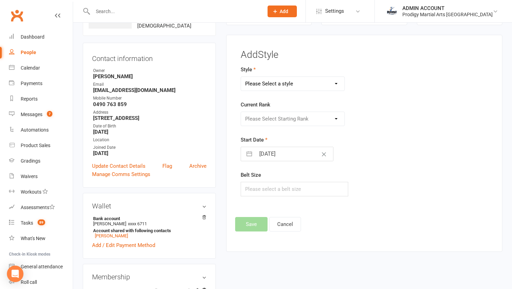
click at [304, 86] on select "Please Select a style Adults Brazilian Jiu Jitsu Adults Mixed Martial Arts Adul…" at bounding box center [292, 84] width 103 height 14
select select "2830"
click at [241, 77] on select "Please Select a style Adults Brazilian Jiu Jitsu Adults Mixed Martial Arts Adul…" at bounding box center [292, 84] width 103 height 14
click at [260, 121] on select "Please Select Starting Rank White Belt Yellow Belt Orange Belt Green Belt Blue …" at bounding box center [292, 119] width 103 height 14
select select "29988"
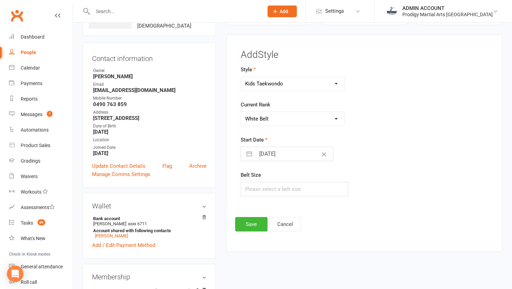
click at [241, 112] on select "Please Select Starting Rank White Belt Yellow Belt Orange Belt Green Belt Blue …" at bounding box center [292, 119] width 103 height 14
click at [251, 224] on button "Save" at bounding box center [251, 224] width 32 height 14
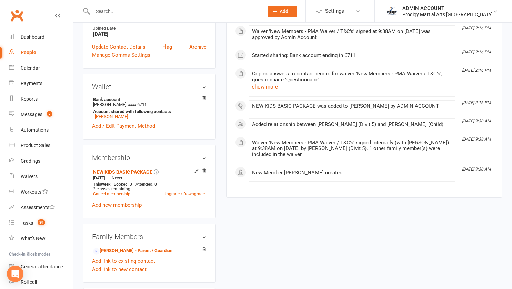
scroll to position [0, 0]
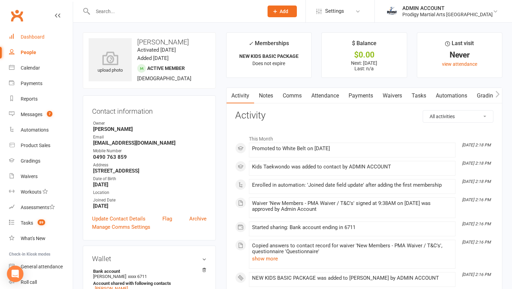
click at [40, 39] on div "Dashboard" at bounding box center [33, 37] width 24 height 6
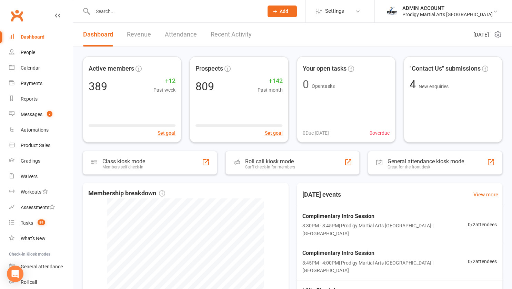
click at [22, 34] on link "Dashboard" at bounding box center [41, 37] width 64 height 16
click at [130, 12] on input "text" at bounding box center [175, 12] width 168 height 10
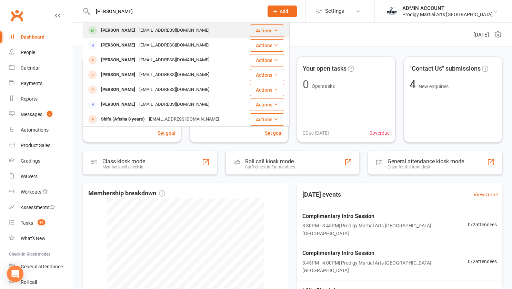
type input "aarcha"
click at [121, 31] on div "Aarcha Nambiar" at bounding box center [118, 31] width 38 height 10
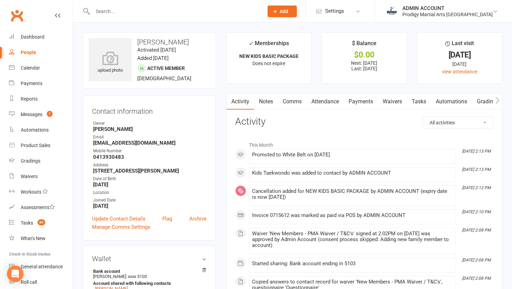
click at [364, 101] on link "Payments" at bounding box center [361, 102] width 34 height 16
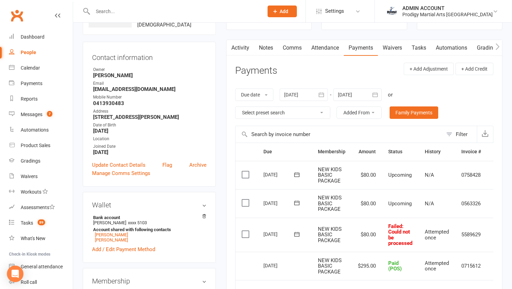
scroll to position [53, 0]
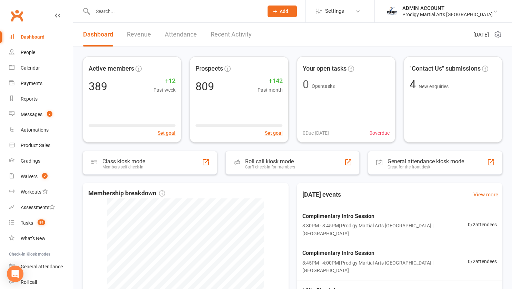
click at [123, 9] on input "text" at bounding box center [175, 12] width 168 height 10
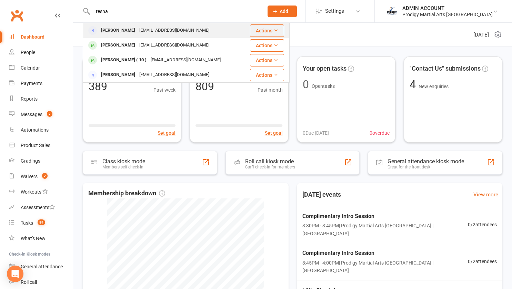
type input "resna"
click at [124, 29] on div "[PERSON_NAME]" at bounding box center [118, 31] width 38 height 10
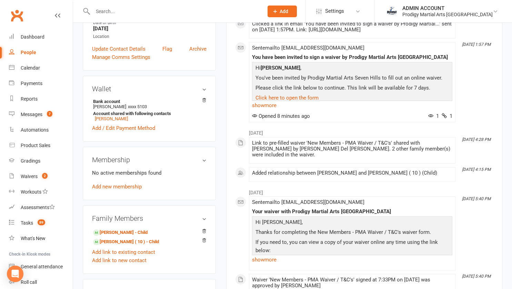
scroll to position [156, 0]
click at [112, 233] on link "[PERSON_NAME] - Child" at bounding box center [120, 232] width 55 height 7
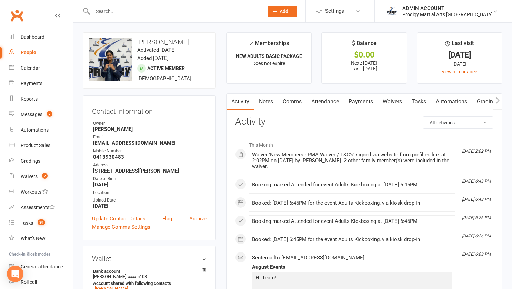
click at [359, 102] on link "Payments" at bounding box center [361, 102] width 34 height 16
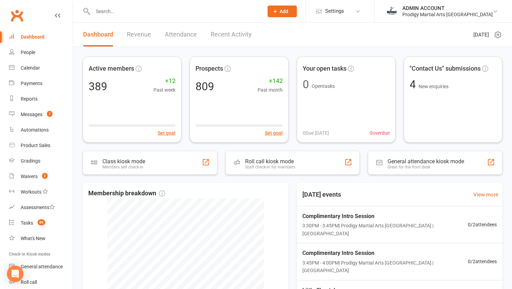
click at [121, 11] on input "text" at bounding box center [175, 12] width 168 height 10
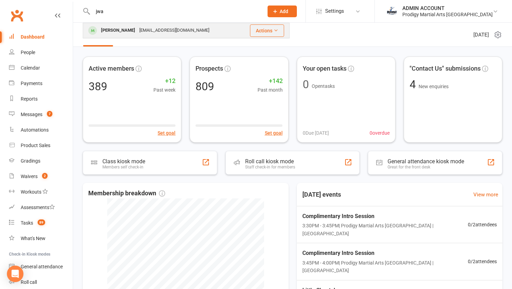
type input "jwa"
click at [124, 30] on div "[PERSON_NAME]" at bounding box center [118, 31] width 38 height 10
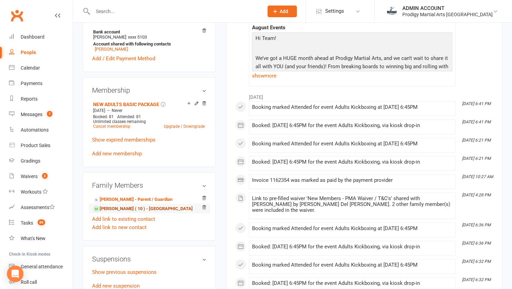
scroll to position [241, 0]
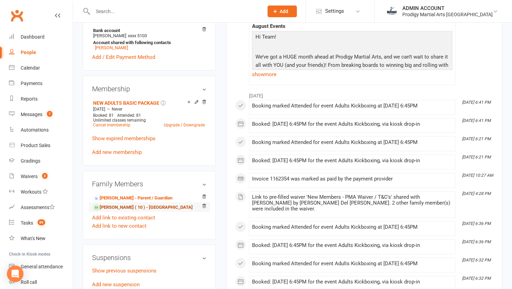
click at [117, 210] on link "[PERSON_NAME] ( 10 ) - [GEOGRAPHIC_DATA]" at bounding box center [143, 207] width 100 height 7
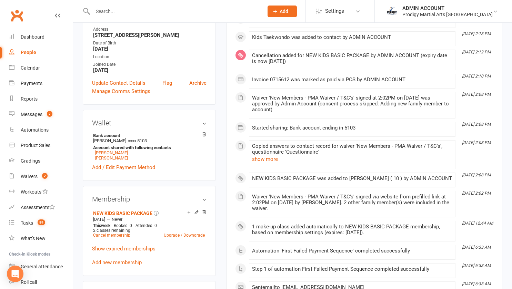
click at [80, 150] on div "upload photo Aarcha Nambiar Activated 25 July, 2025 Added 25 July, 2025 Active …" at bounding box center [150, 239] width 144 height 685
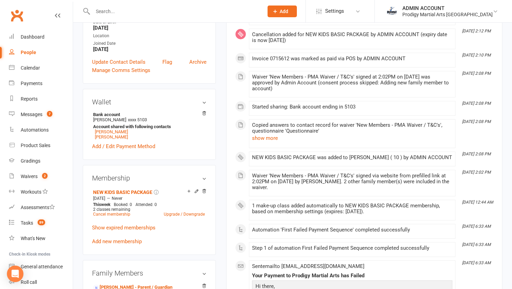
scroll to position [157, 0]
